Goal: Task Accomplishment & Management: Manage account settings

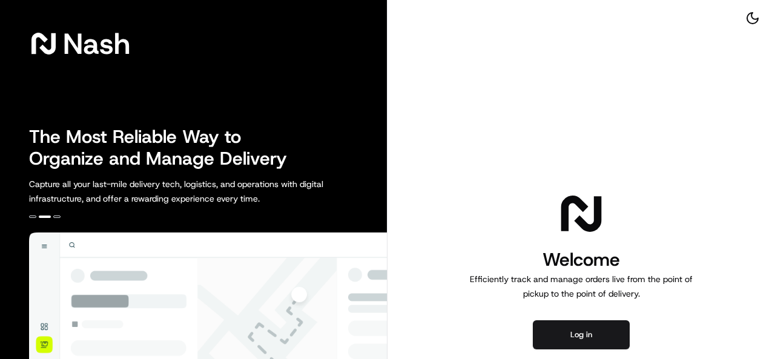
click at [604, 317] on div "Welcome Efficiently track and manage orders live from the point of pickup to th…" at bounding box center [582, 269] width 388 height 539
click at [592, 329] on button "Log in" at bounding box center [581, 334] width 97 height 29
